Goal: Information Seeking & Learning: Check status

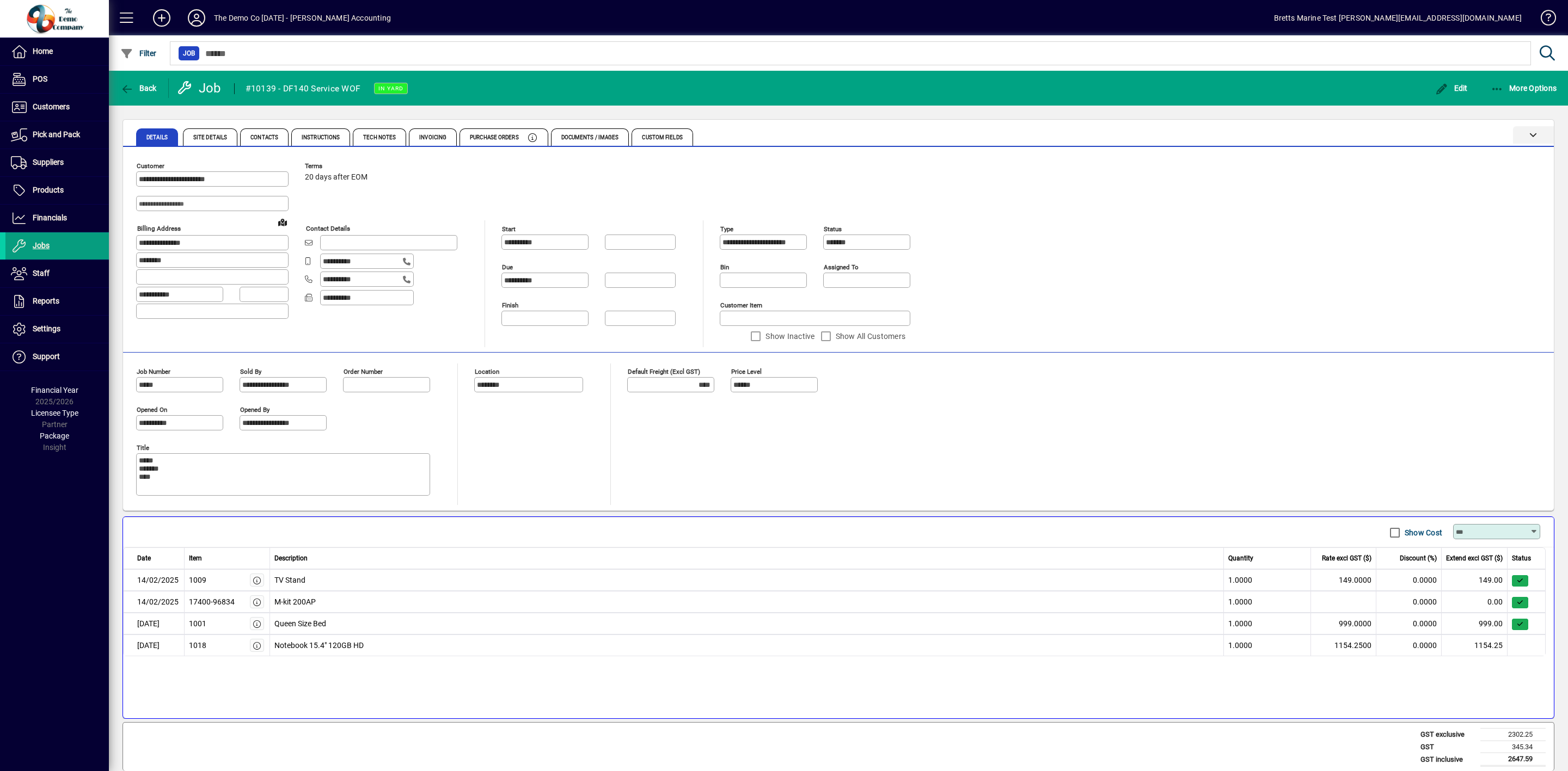
click at [1531, 132] on icon at bounding box center [1534, 134] width 8 height 8
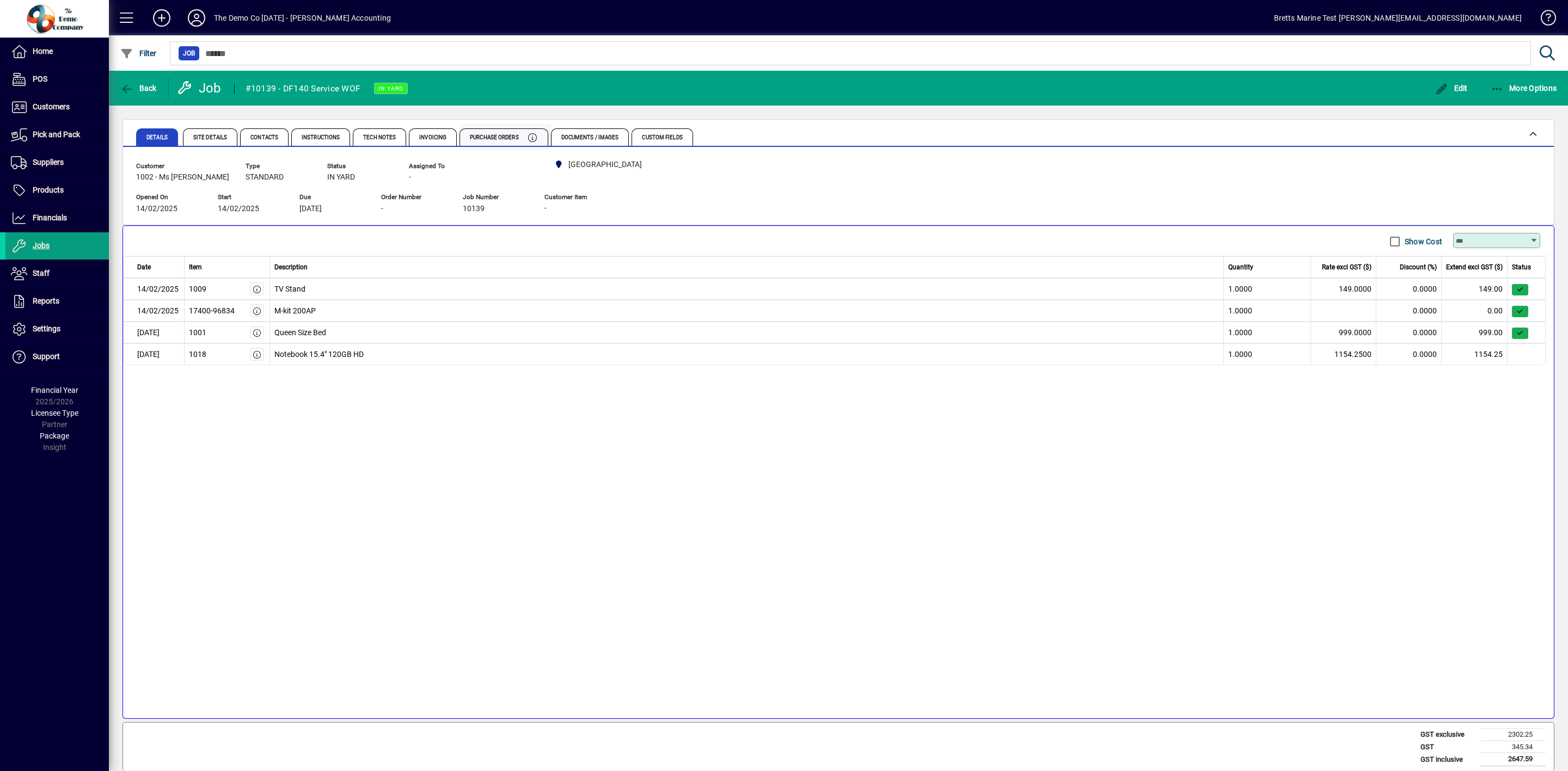
click at [510, 135] on span "Purchase Orders" at bounding box center [494, 138] width 49 height 6
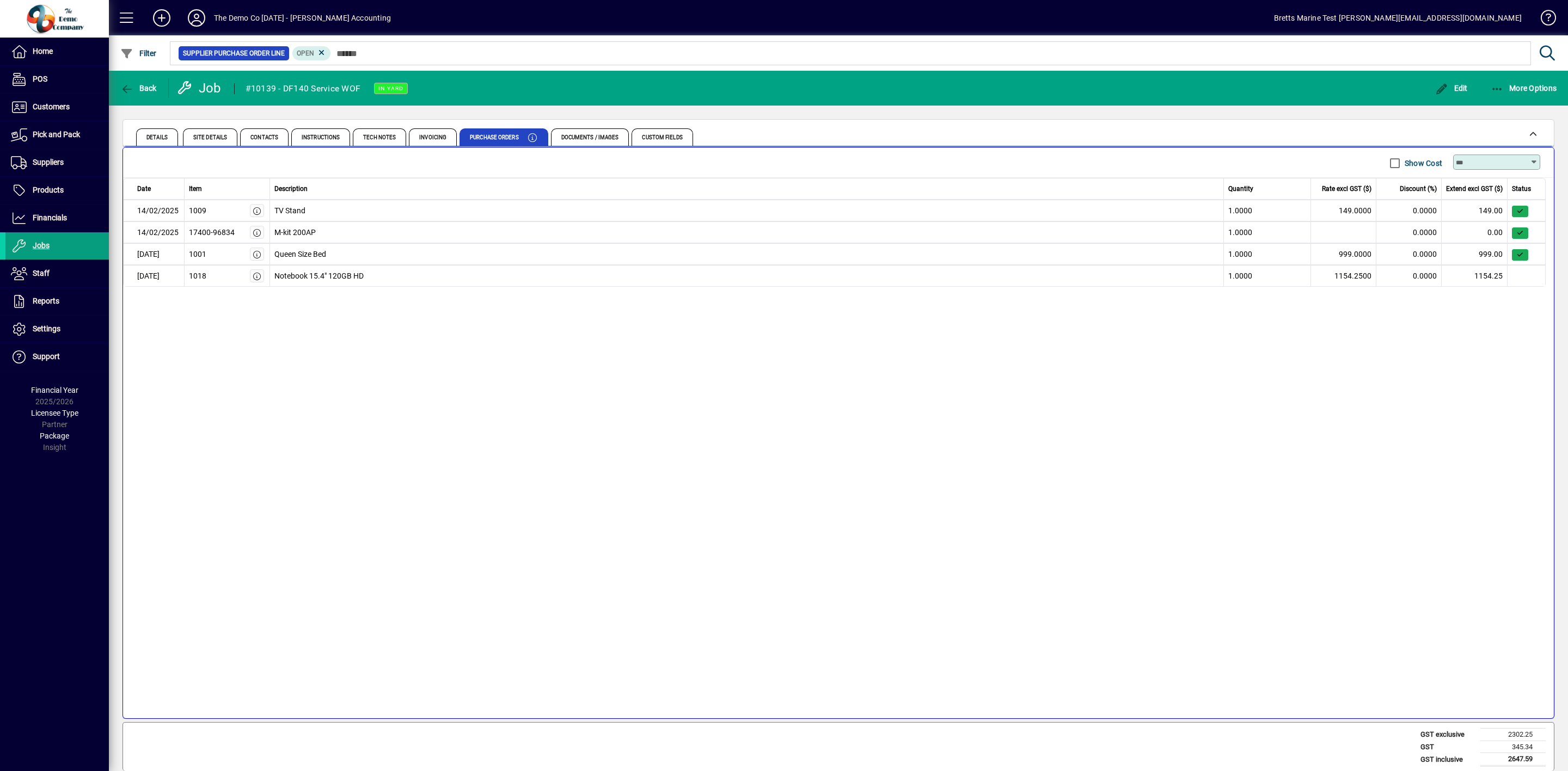
click at [311, 271] on td "Notebook 15.4" 120GB HD" at bounding box center [747, 275] width 954 height 21
click at [322, 275] on td "Notebook 15.4" 120GB HD" at bounding box center [747, 275] width 954 height 21
click at [253, 278] on icon "button" at bounding box center [257, 277] width 10 height 8
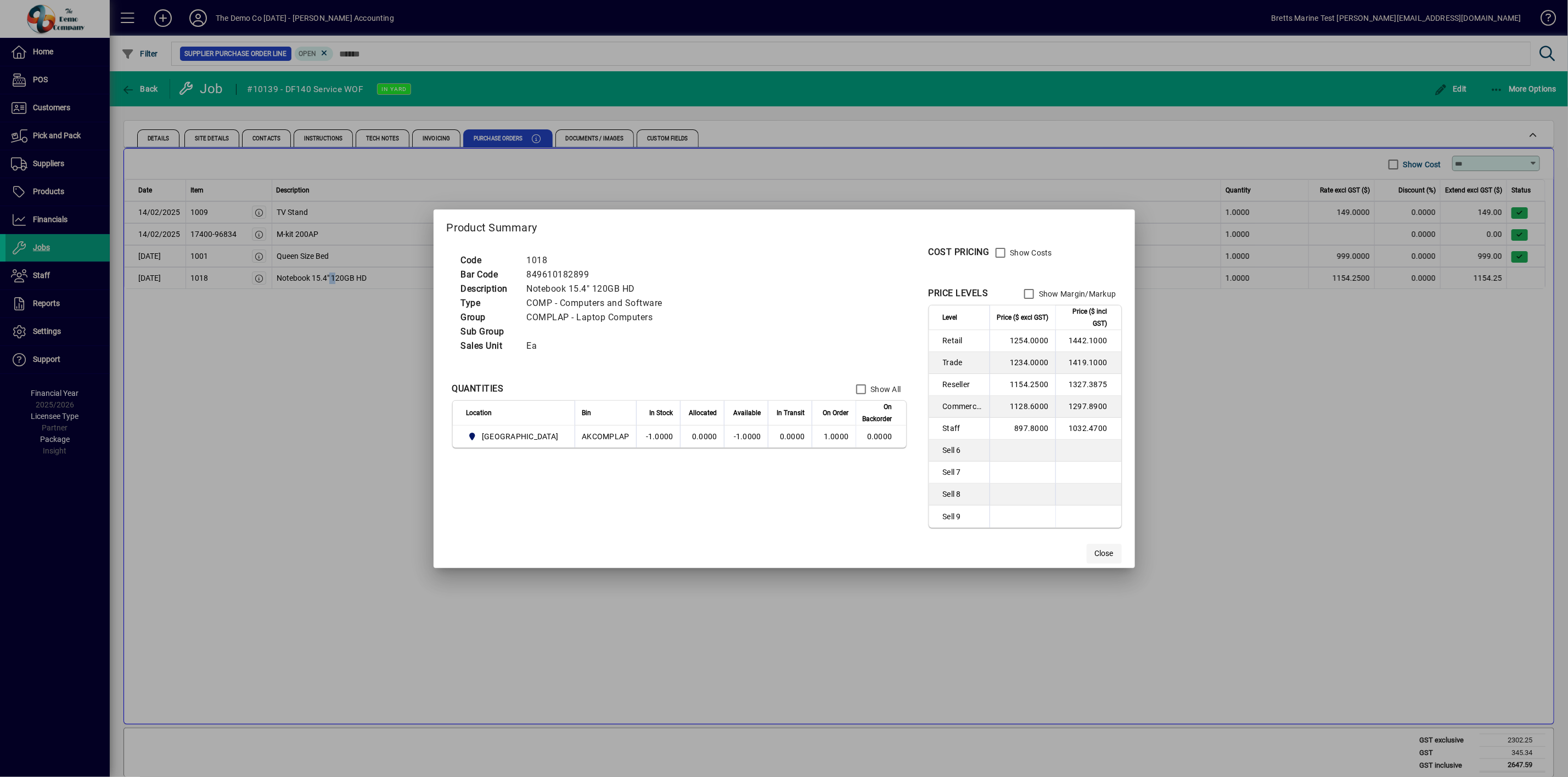
click at [1095, 552] on span "Close" at bounding box center [1104, 553] width 18 height 11
